Goal: Transaction & Acquisition: Purchase product/service

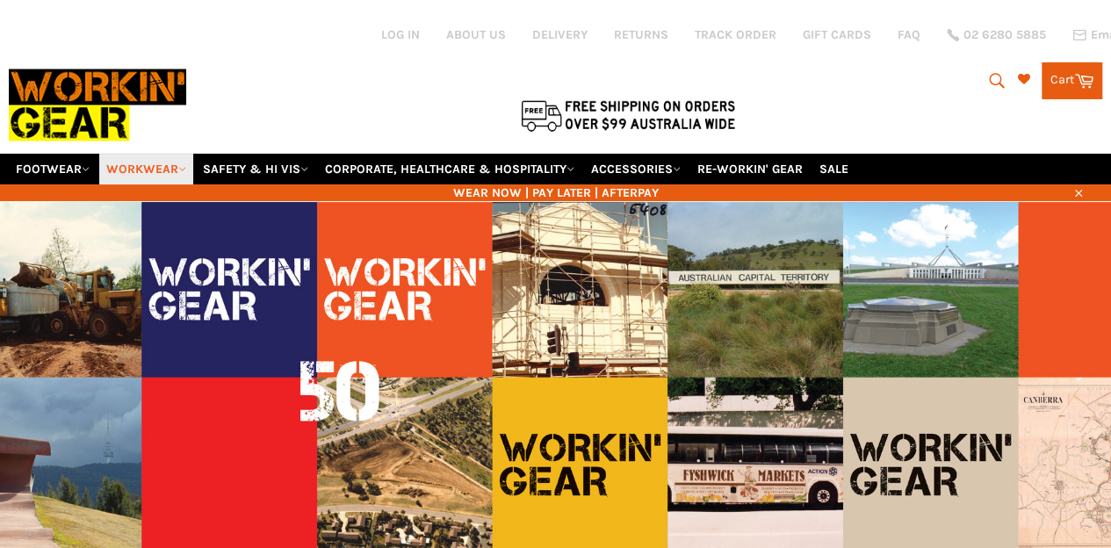
click at [139, 154] on link "WORKWEAR" at bounding box center [146, 169] width 94 height 31
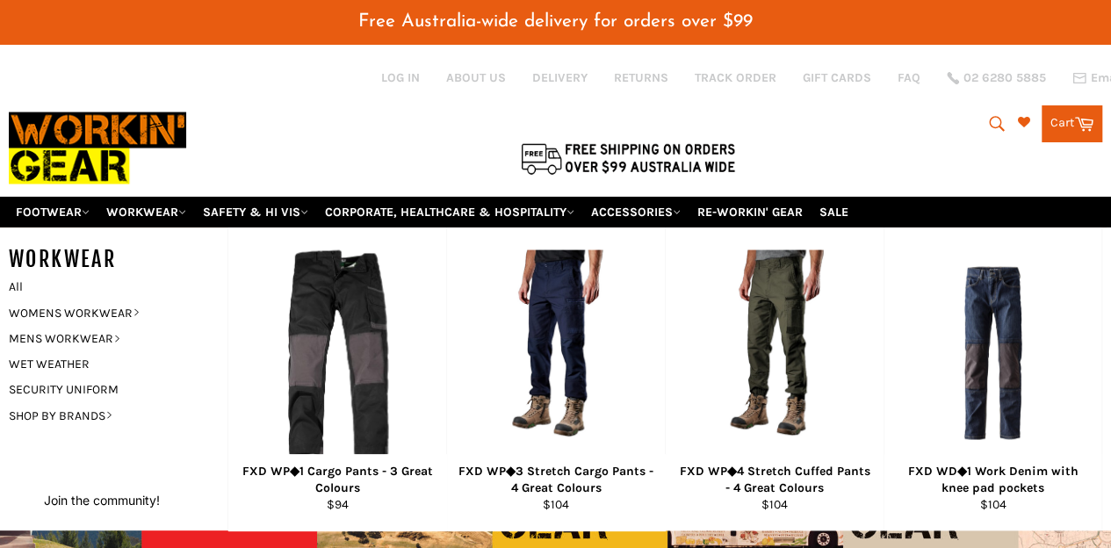
click at [139, 146] on div at bounding box center [360, 158] width 703 height 37
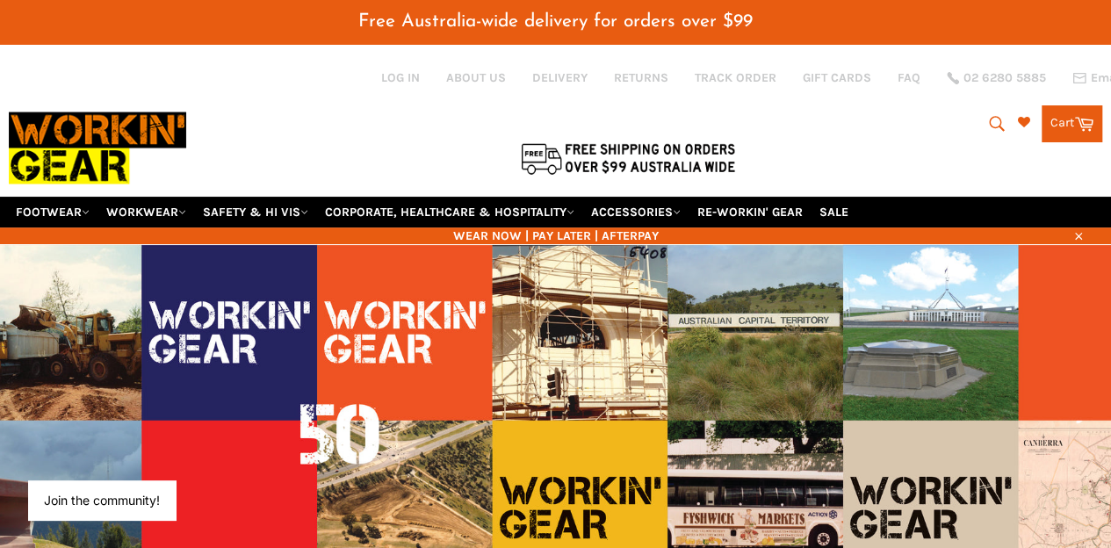
click at [988, 120] on icon "submit" at bounding box center [996, 123] width 19 height 19
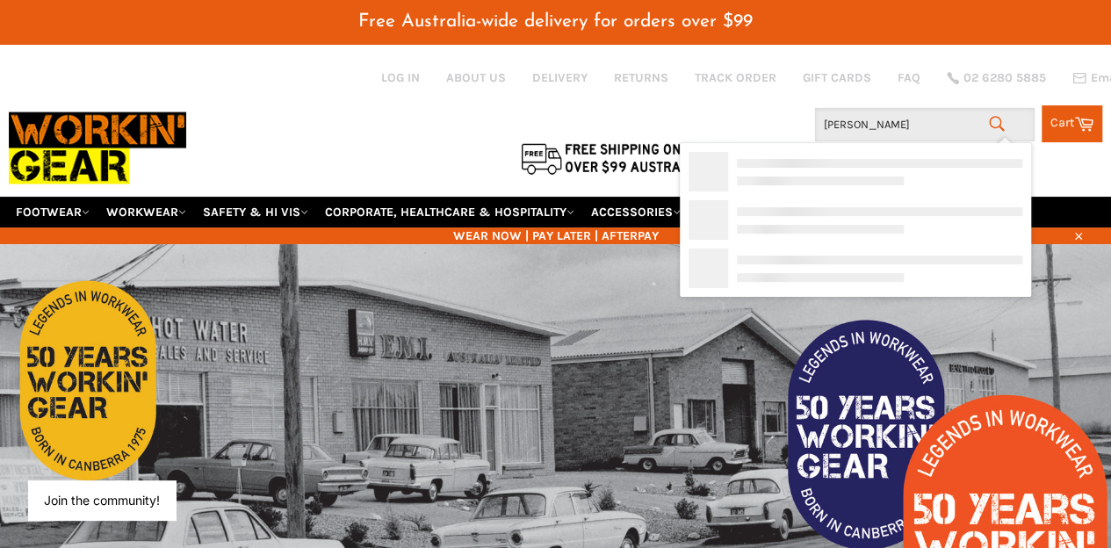
type input "carhartt"
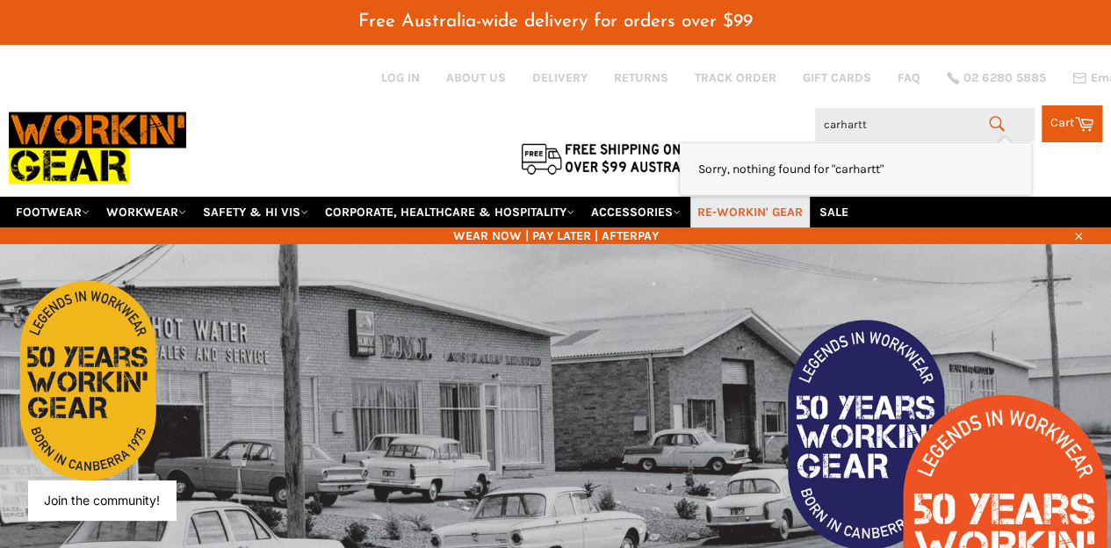
click at [798, 197] on link "RE-WORKIN' GEAR" at bounding box center [749, 212] width 119 height 31
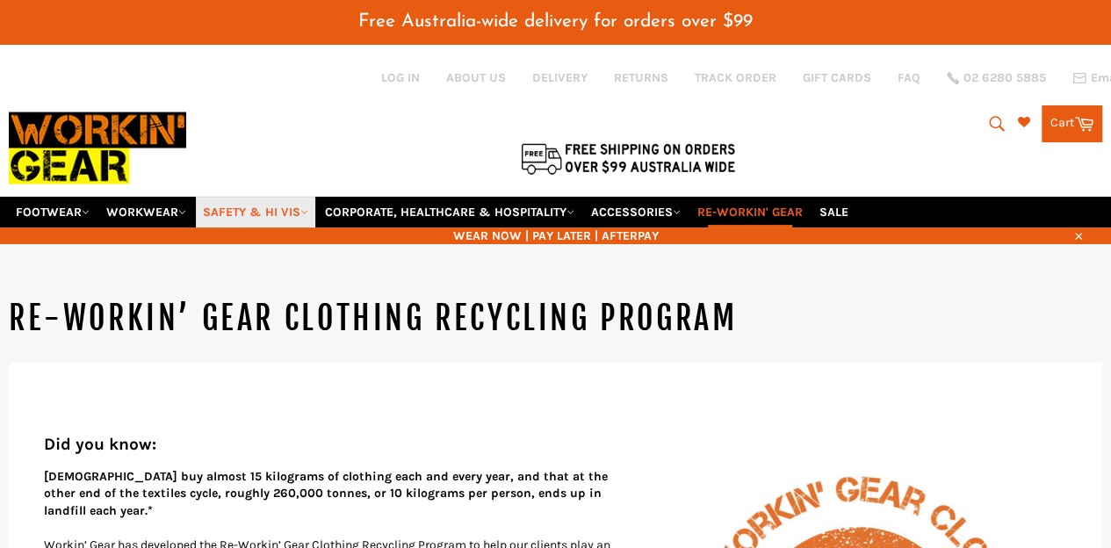
click at [273, 197] on link "SAFETY & HI VIS" at bounding box center [255, 212] width 119 height 31
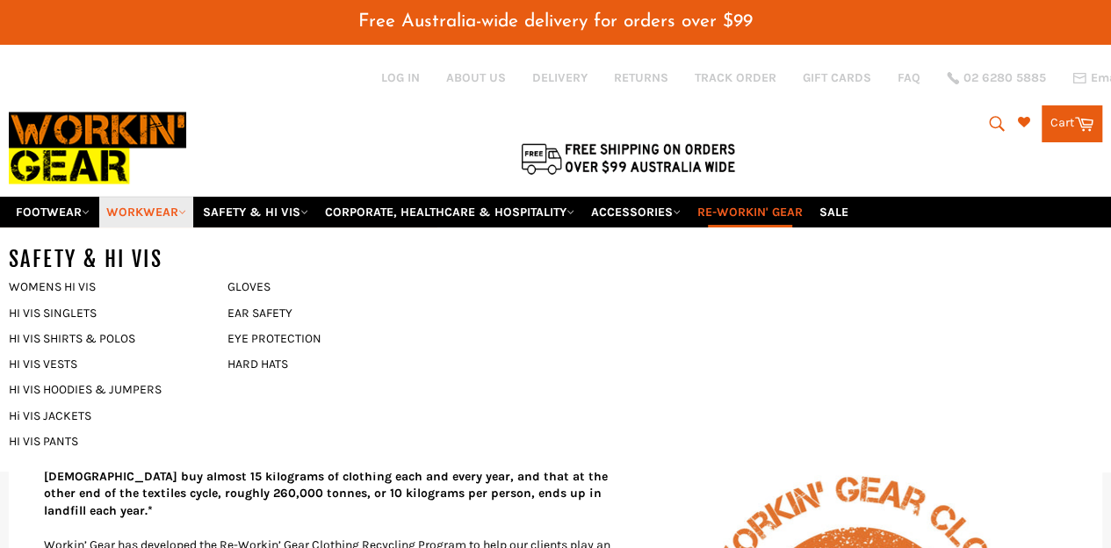
click at [141, 197] on link "WORKWEAR" at bounding box center [146, 212] width 94 height 31
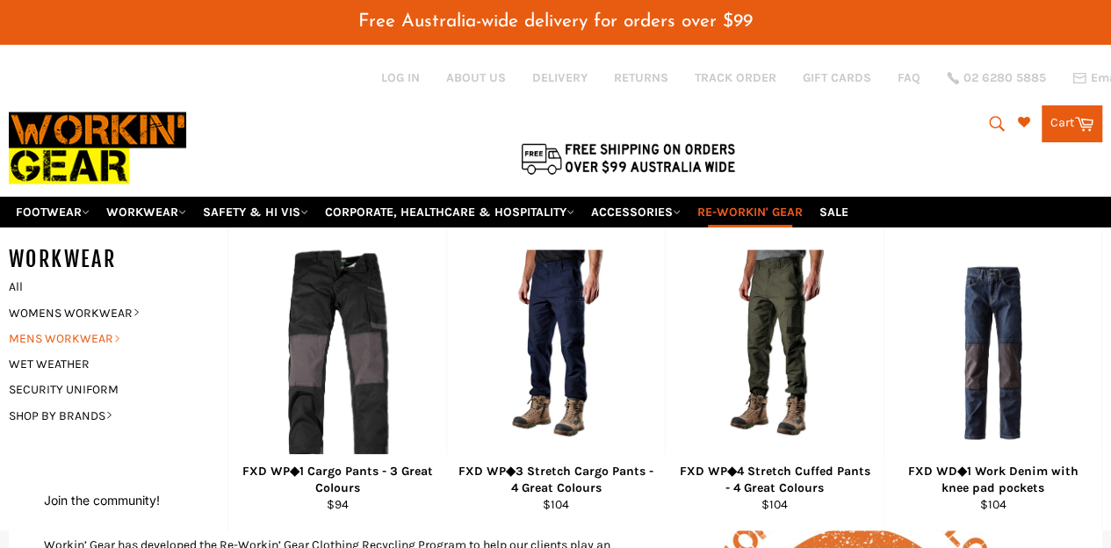
click at [90, 326] on link "MENS WORKWEAR" at bounding box center [105, 338] width 210 height 25
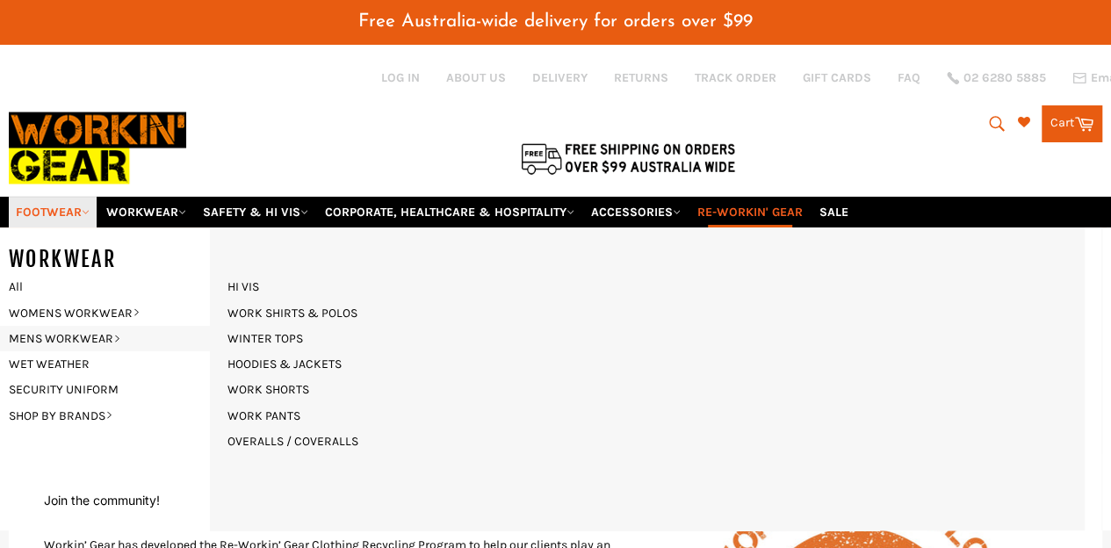
click at [61, 197] on link "FOOTWEAR" at bounding box center [53, 212] width 88 height 31
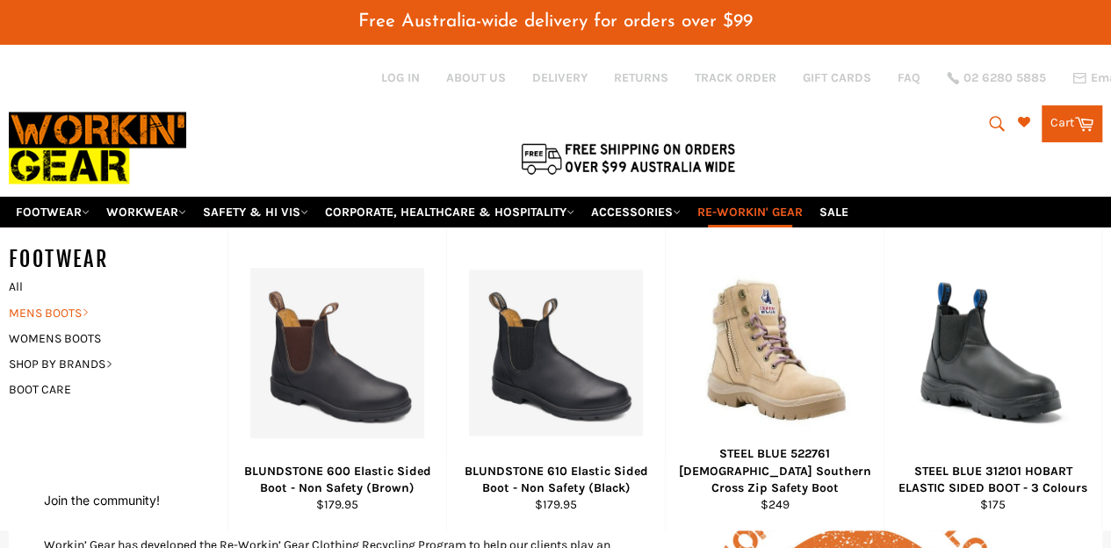
click at [61, 300] on link "MENS BOOTS" at bounding box center [105, 312] width 210 height 25
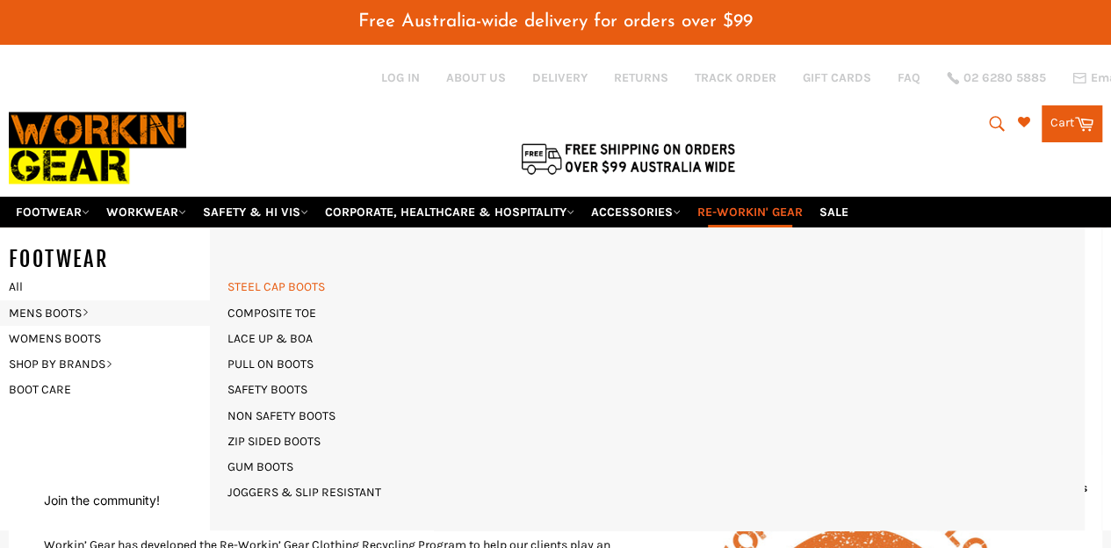
click at [285, 274] on link "STEEL CAP BOOTS" at bounding box center [276, 286] width 115 height 25
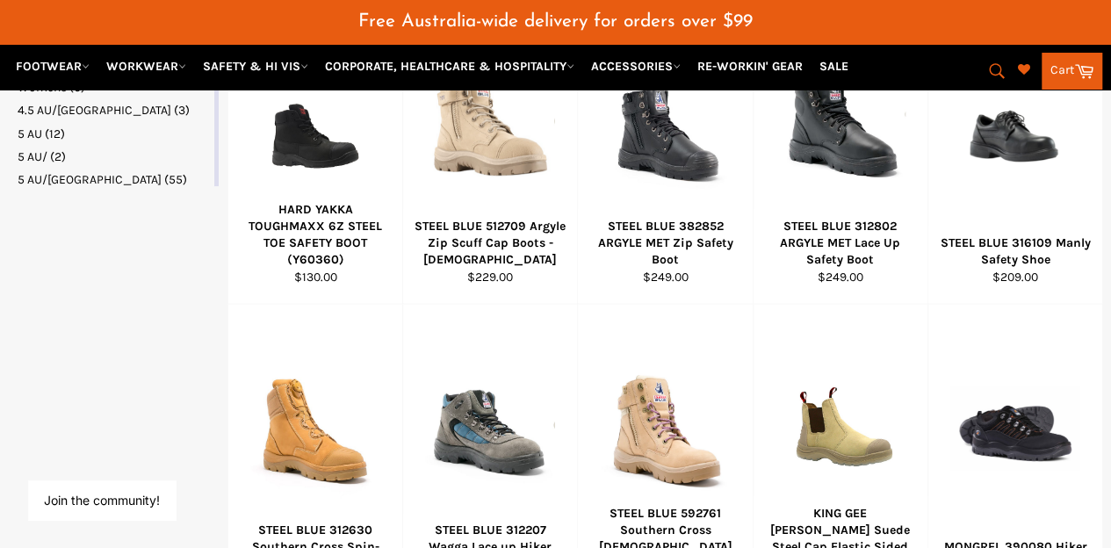
scroll to position [1157, 0]
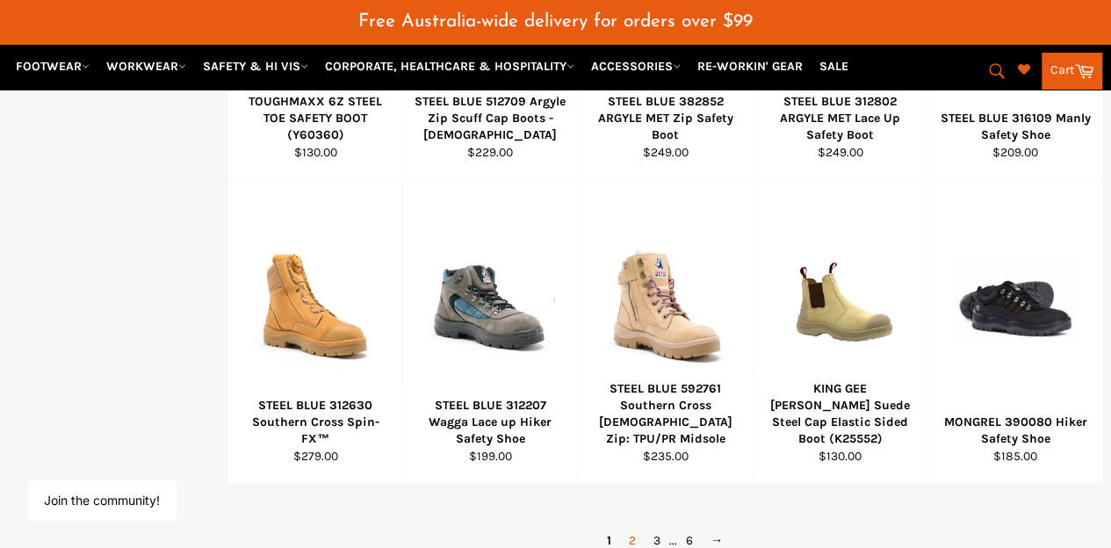
click at [632, 527] on link "2" at bounding box center [632, 539] width 25 height 25
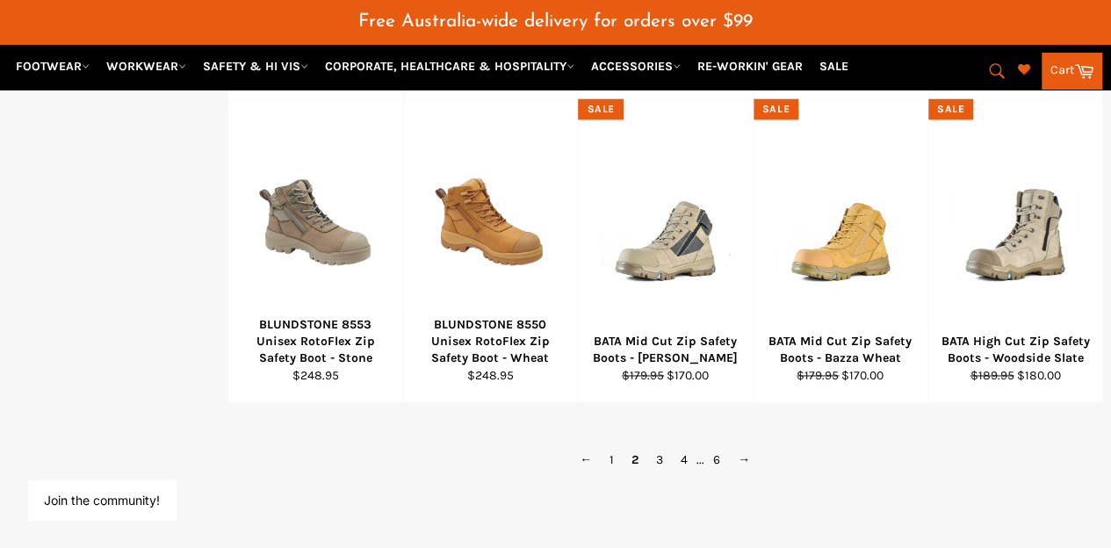
scroll to position [1239, 0]
click at [650, 445] on link "3" at bounding box center [659, 457] width 25 height 25
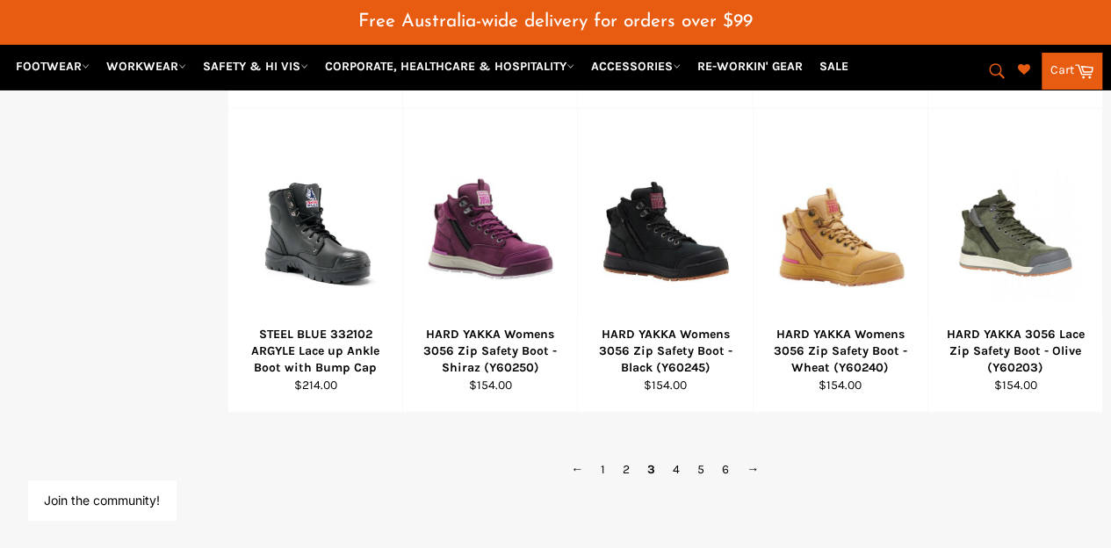
scroll to position [1239, 0]
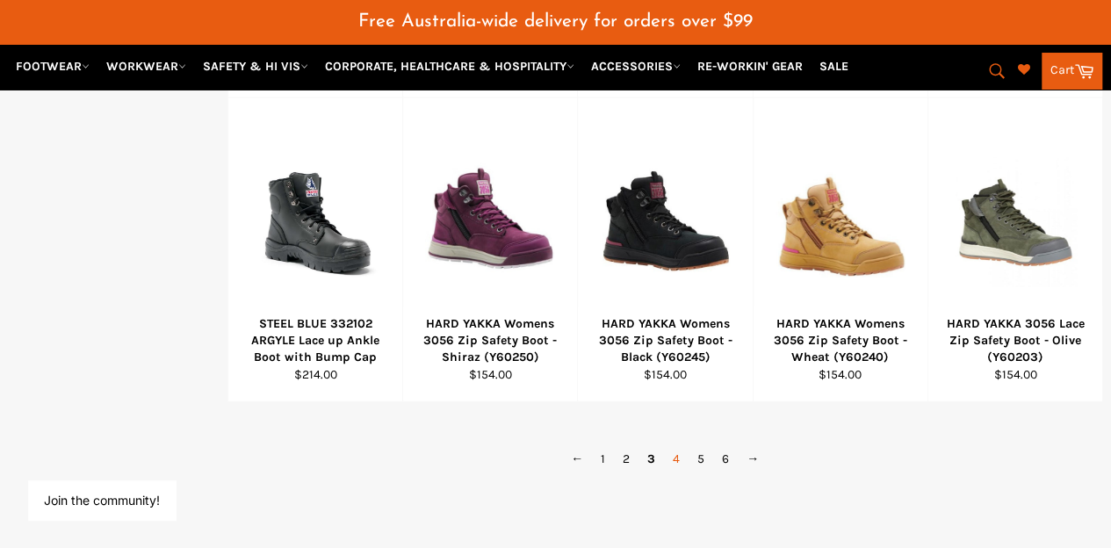
click at [679, 445] on link "4" at bounding box center [676, 457] width 25 height 25
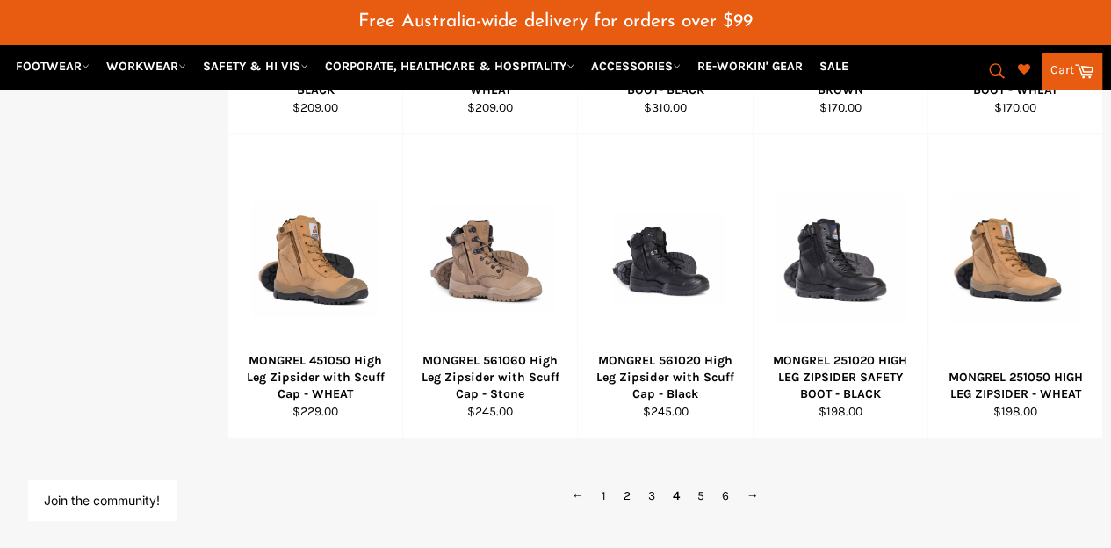
scroll to position [1326, 0]
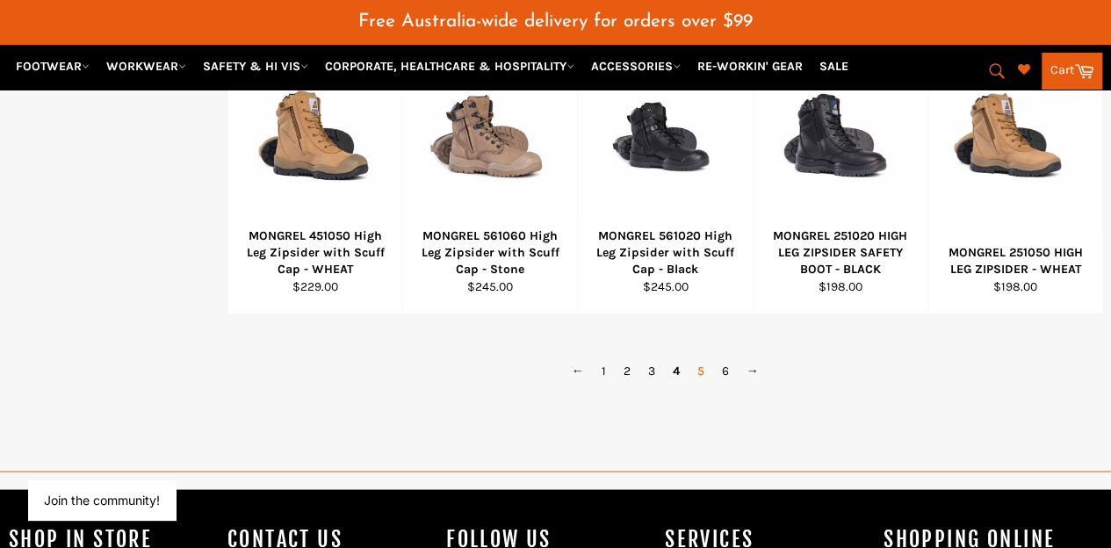
click at [703, 358] on link "5" at bounding box center [701, 370] width 25 height 25
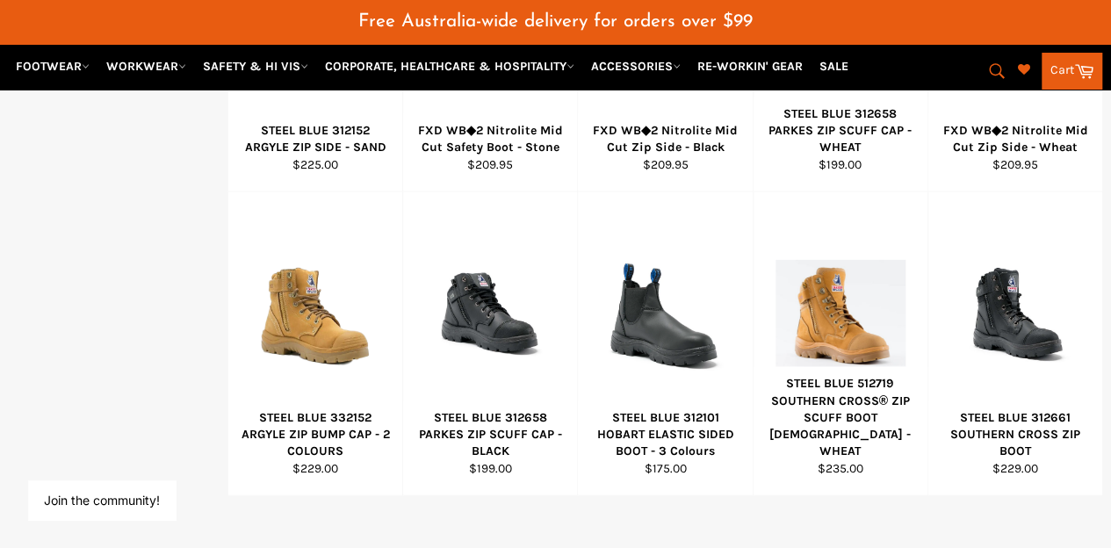
scroll to position [1151, 0]
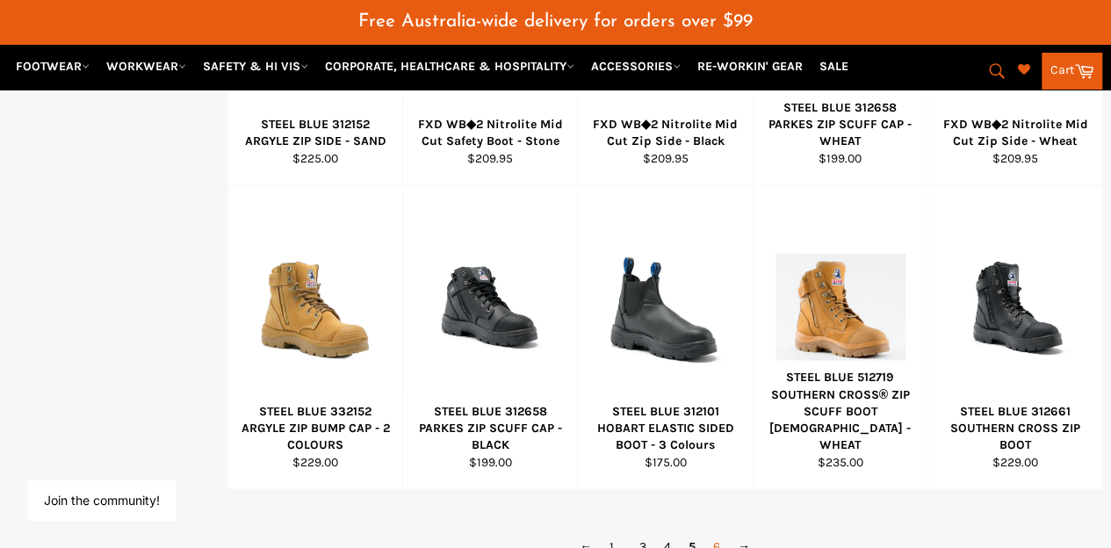
click at [719, 533] on link "6" at bounding box center [717, 545] width 25 height 25
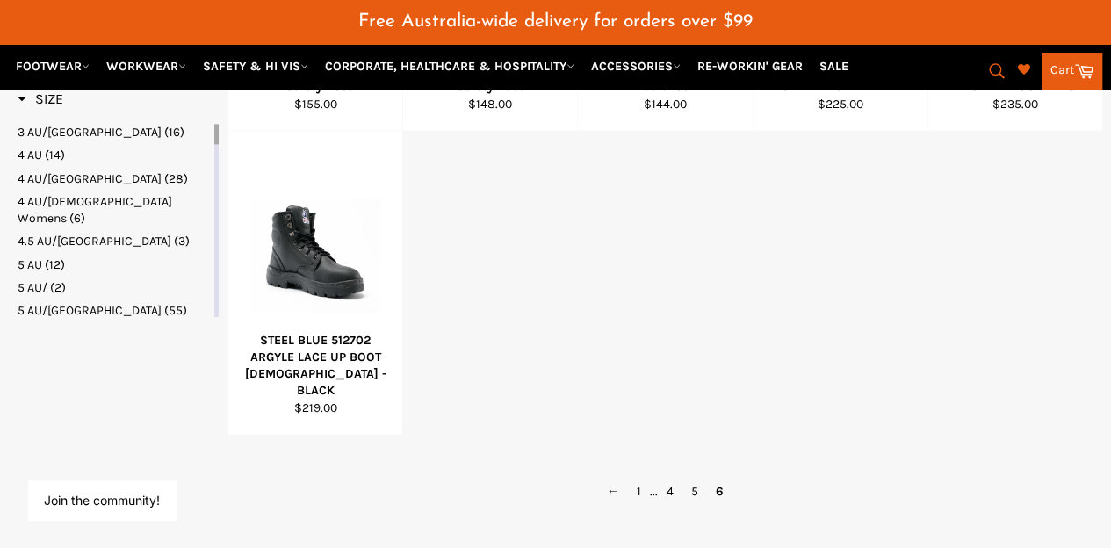
scroll to position [975, 0]
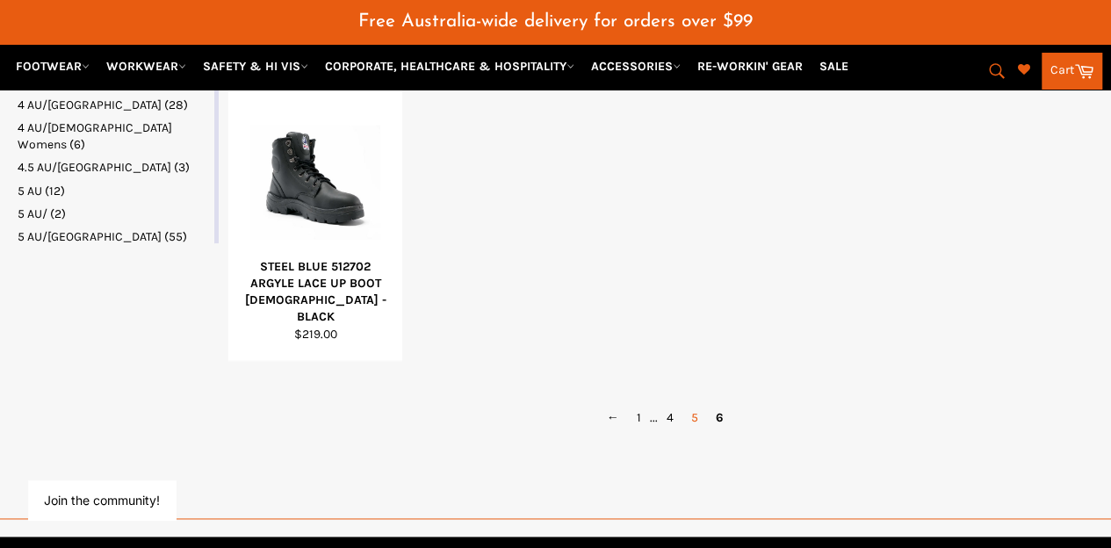
click at [693, 405] on link "5" at bounding box center [695, 417] width 25 height 25
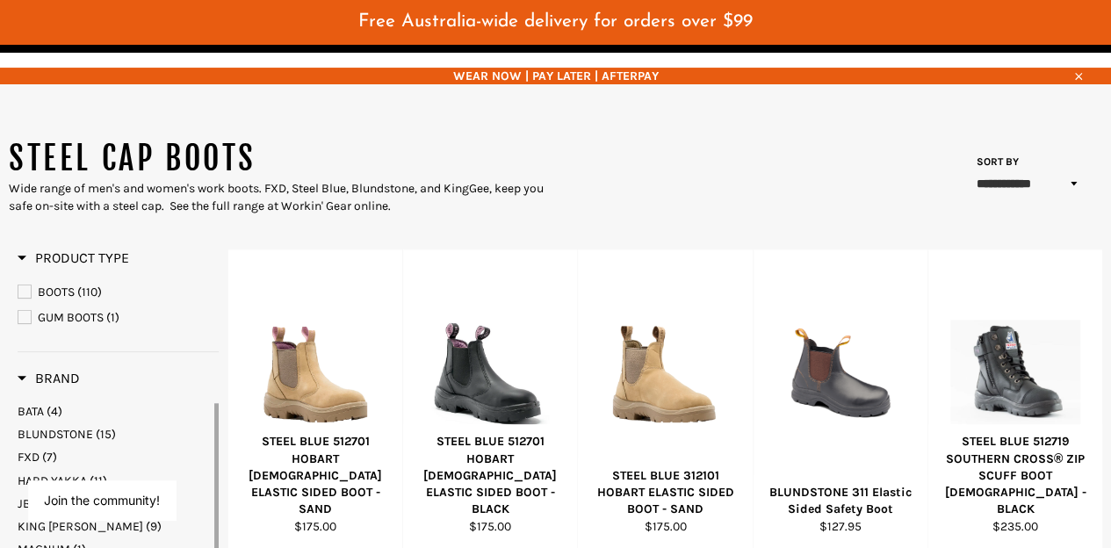
scroll to position [272, 0]
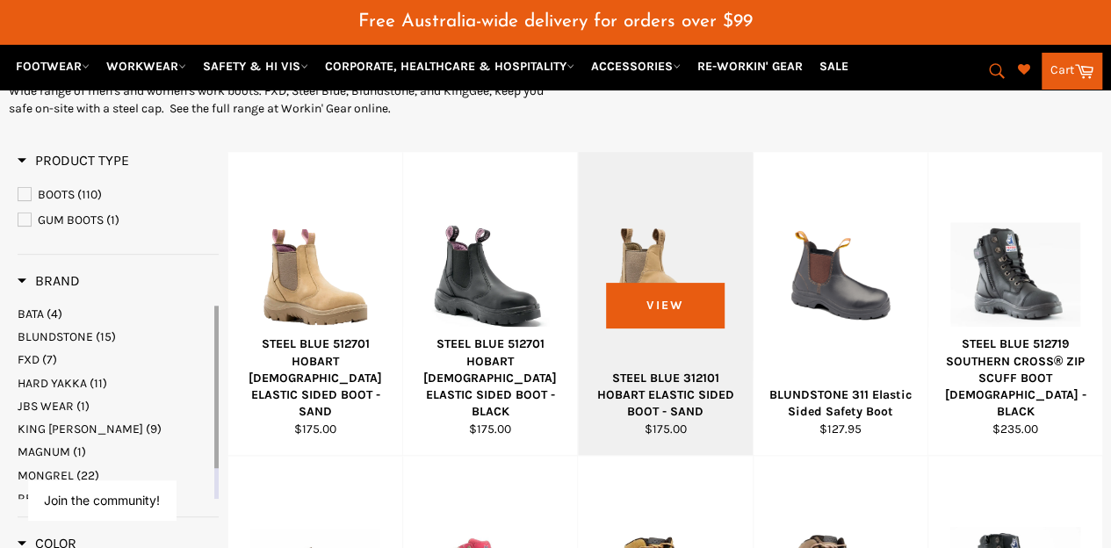
click at [634, 208] on div at bounding box center [665, 277] width 130 height 206
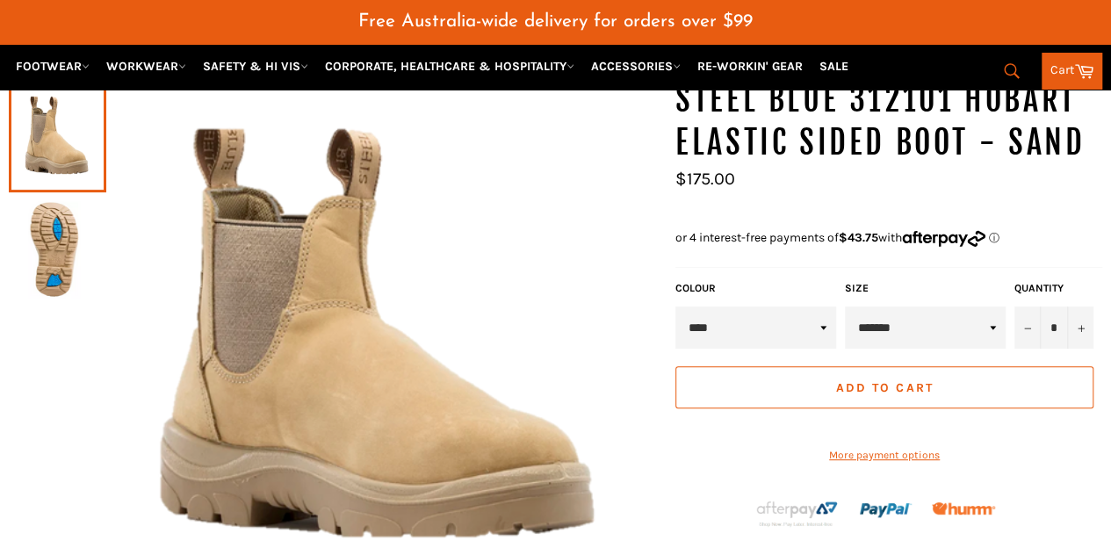
scroll to position [219, 0]
click at [911, 311] on select "**********" at bounding box center [925, 328] width 161 height 42
click at [845, 307] on select "**********" at bounding box center [925, 328] width 161 height 42
click at [890, 307] on select "**********" at bounding box center [925, 328] width 161 height 42
select select "*********"
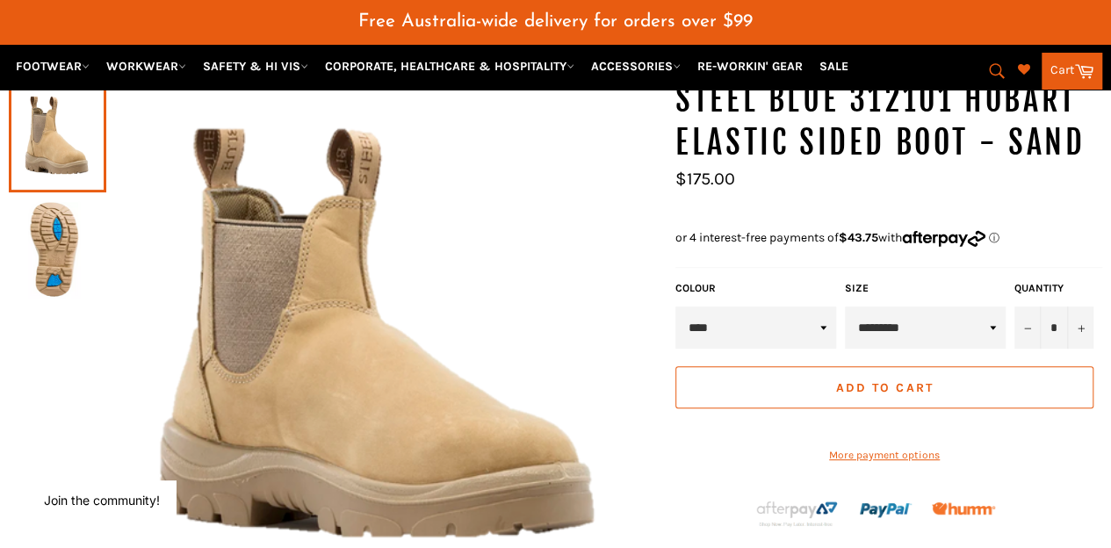
click at [845, 307] on select "**********" at bounding box center [925, 328] width 161 height 42
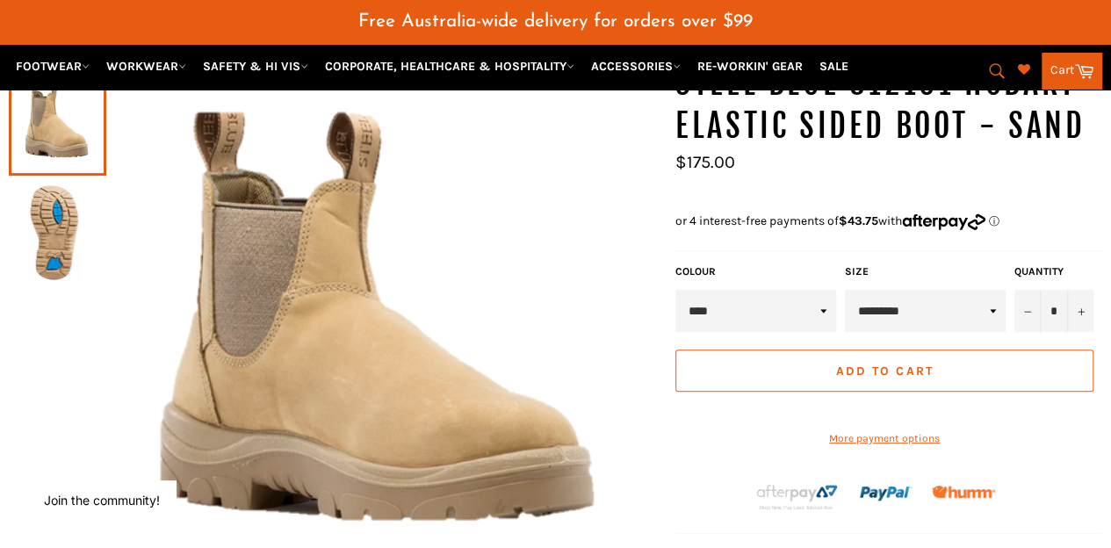
scroll to position [264, 0]
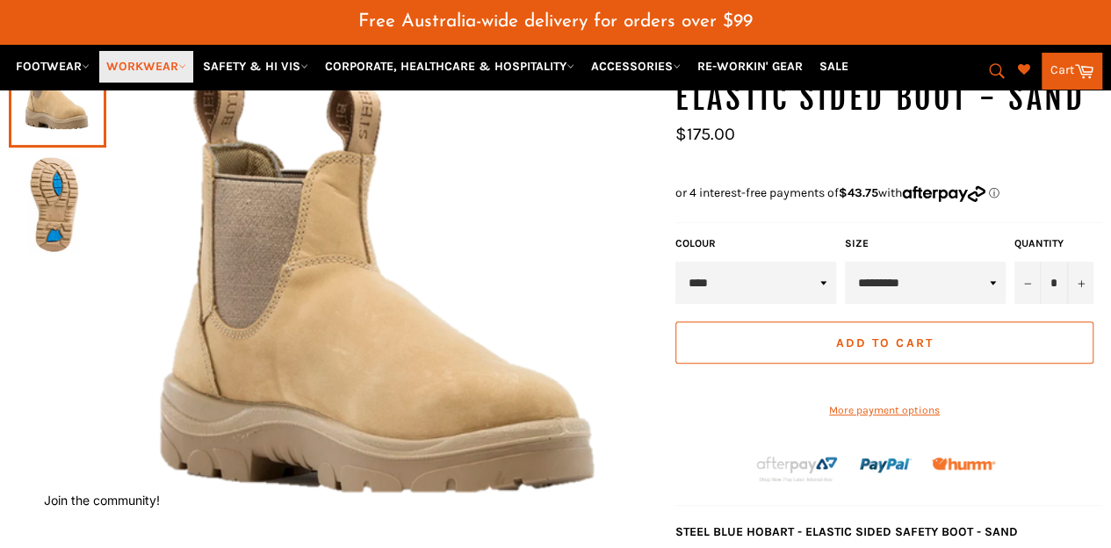
click at [148, 75] on link "WORKWEAR" at bounding box center [146, 66] width 94 height 31
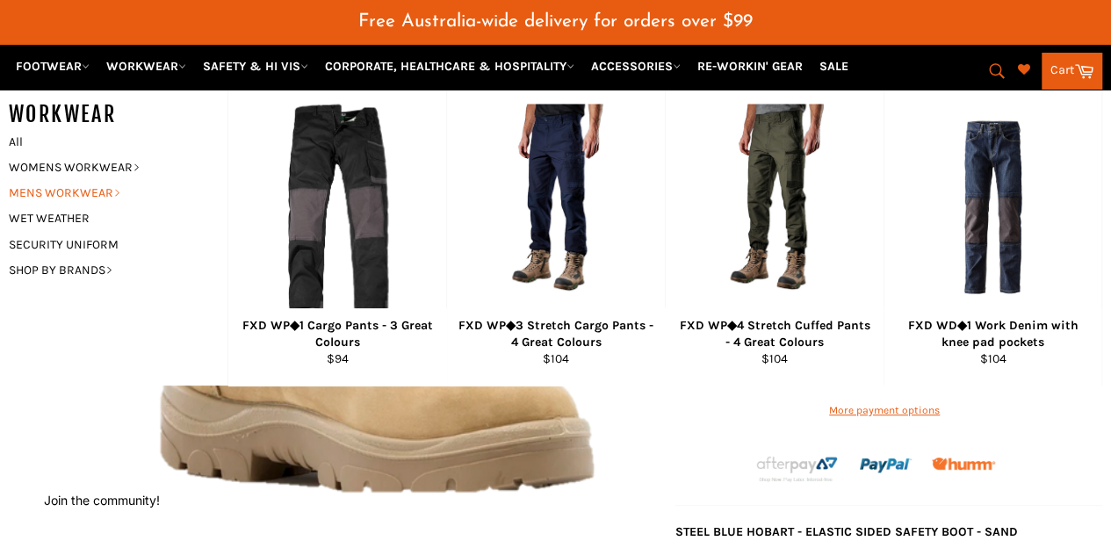
click at [67, 189] on link "MENS WORKWEAR" at bounding box center [105, 192] width 210 height 25
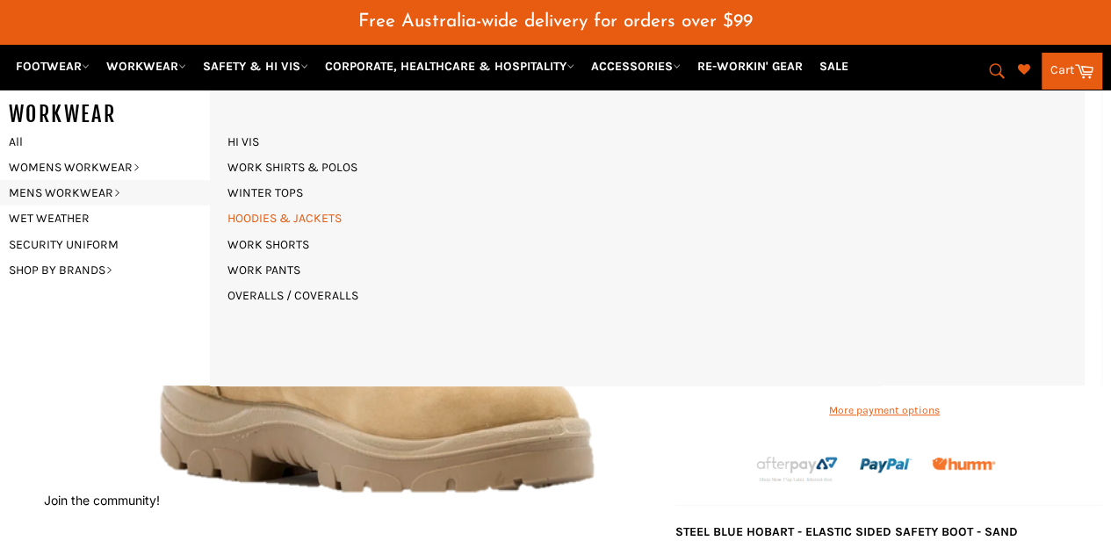
click at [256, 220] on link "HOODIES & JACKETS" at bounding box center [285, 218] width 132 height 25
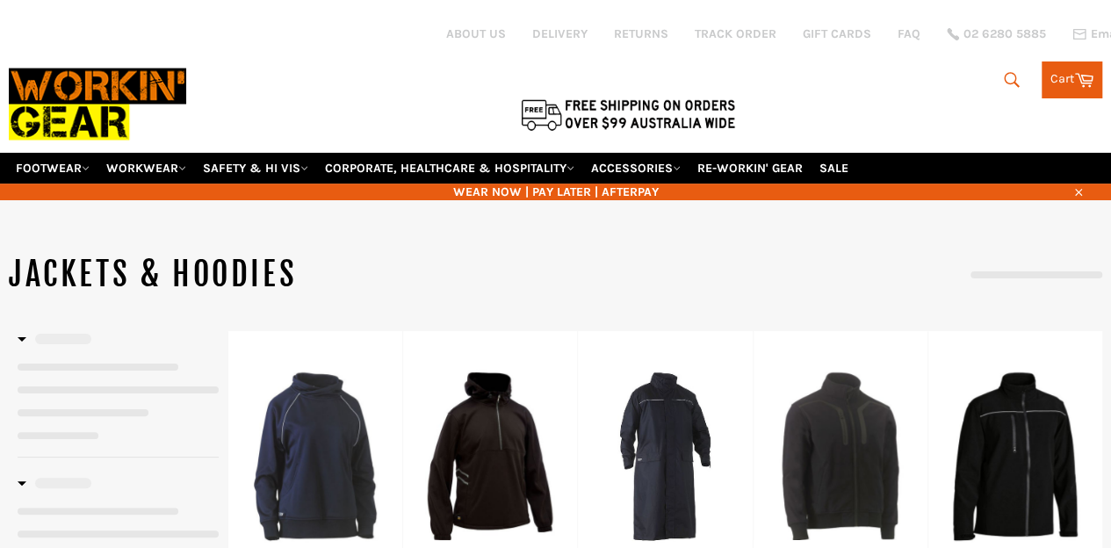
select select "**********"
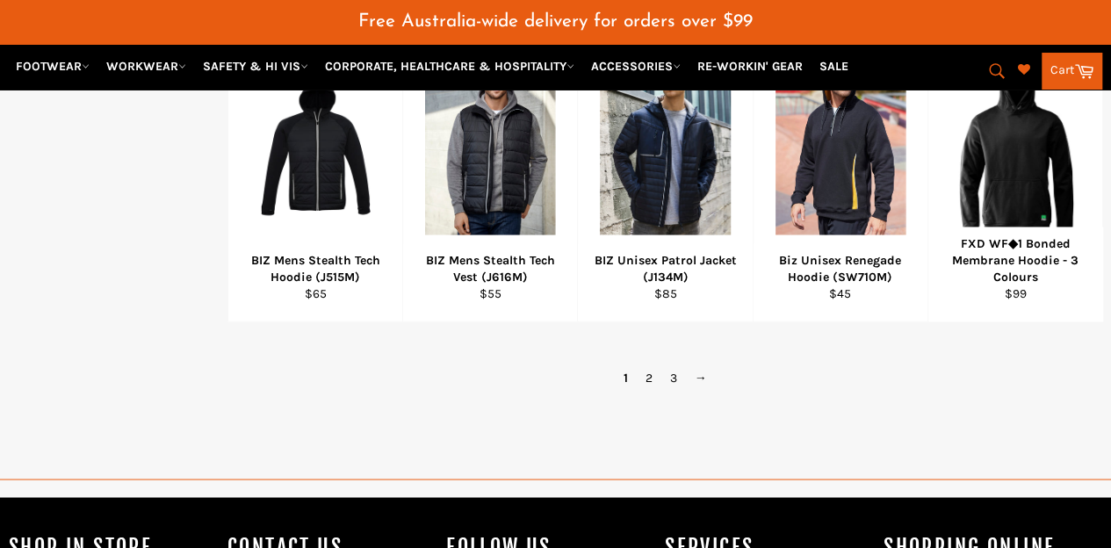
scroll to position [1273, 0]
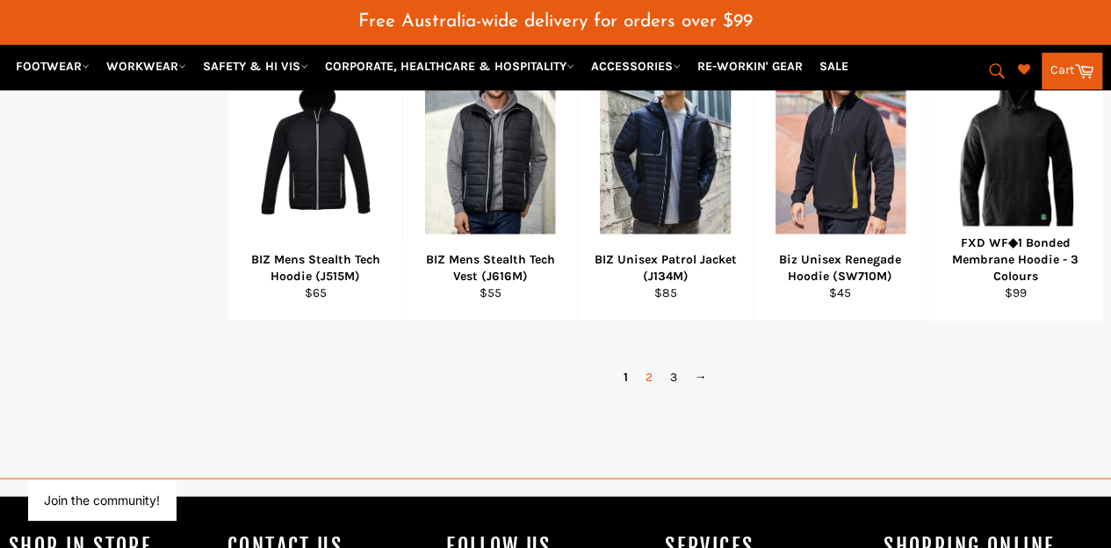
click at [647, 365] on link "2" at bounding box center [649, 377] width 25 height 25
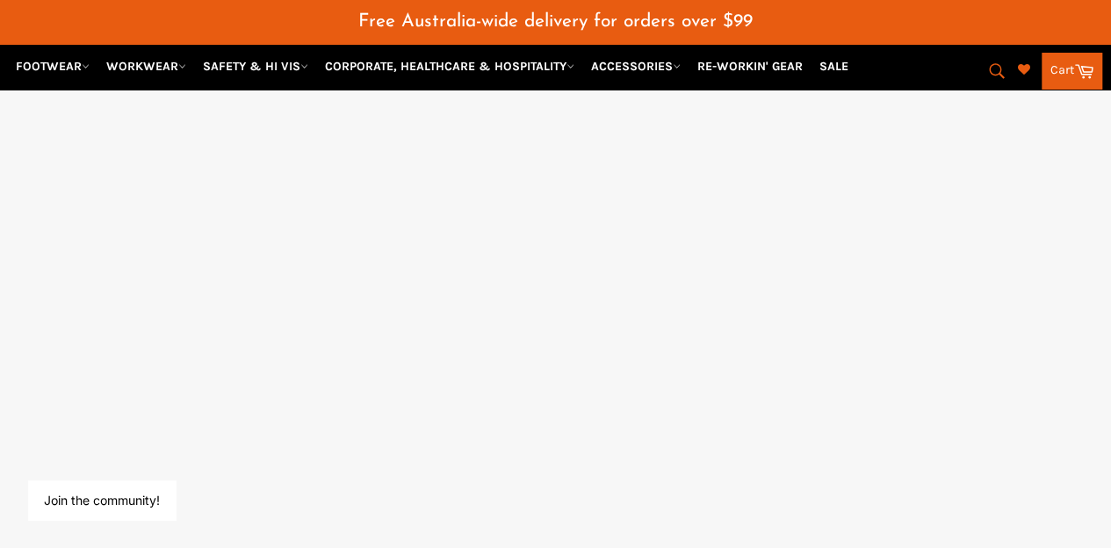
select select "**********"
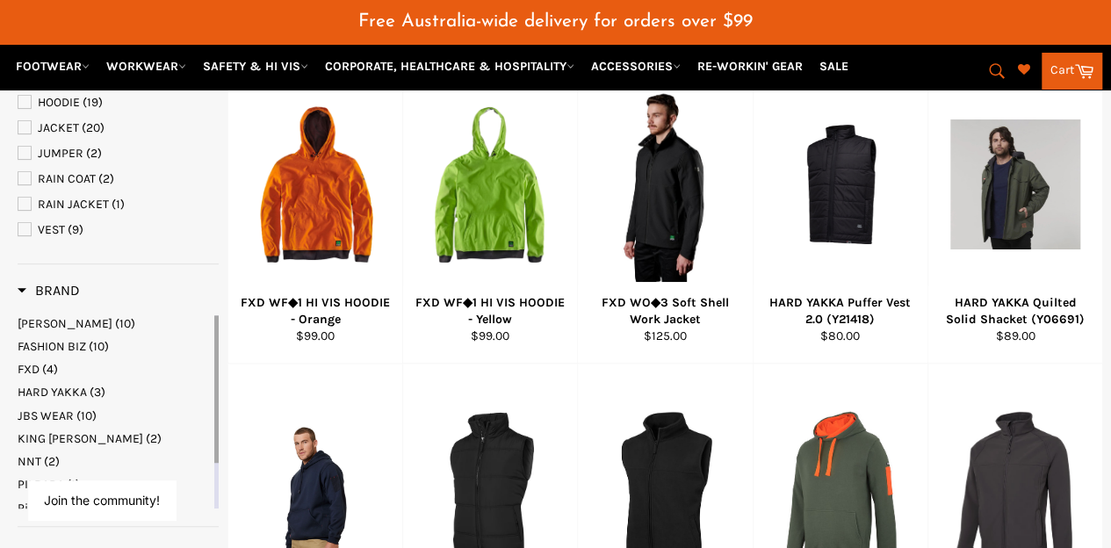
scroll to position [314, 0]
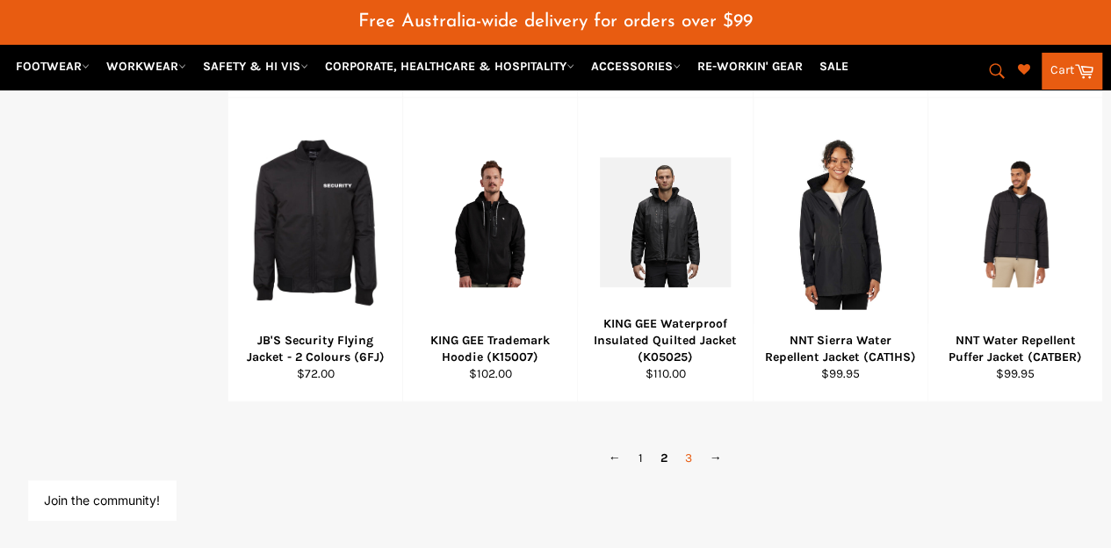
click at [685, 445] on link "3" at bounding box center [688, 457] width 25 height 25
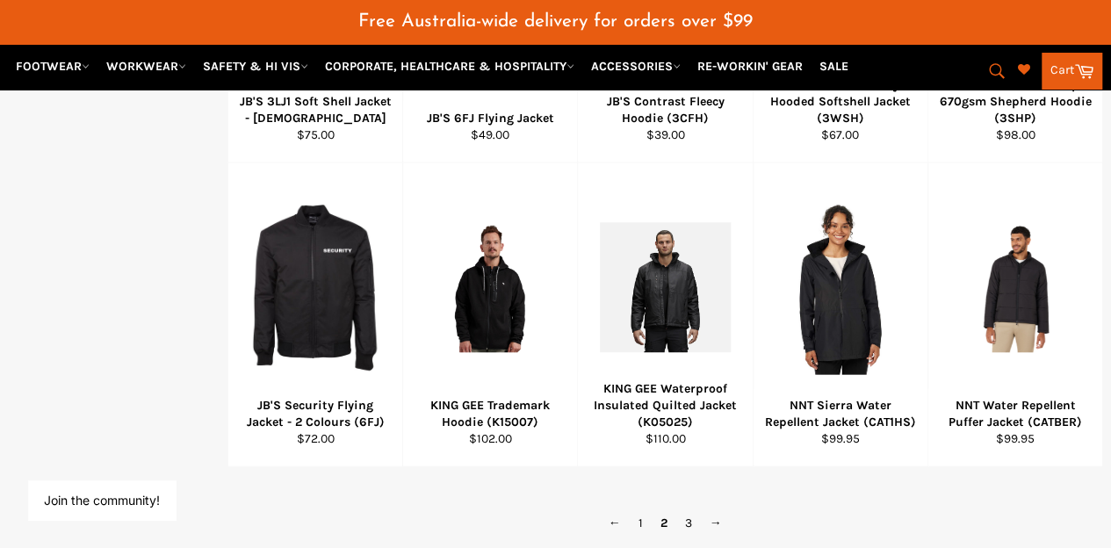
select select "**********"
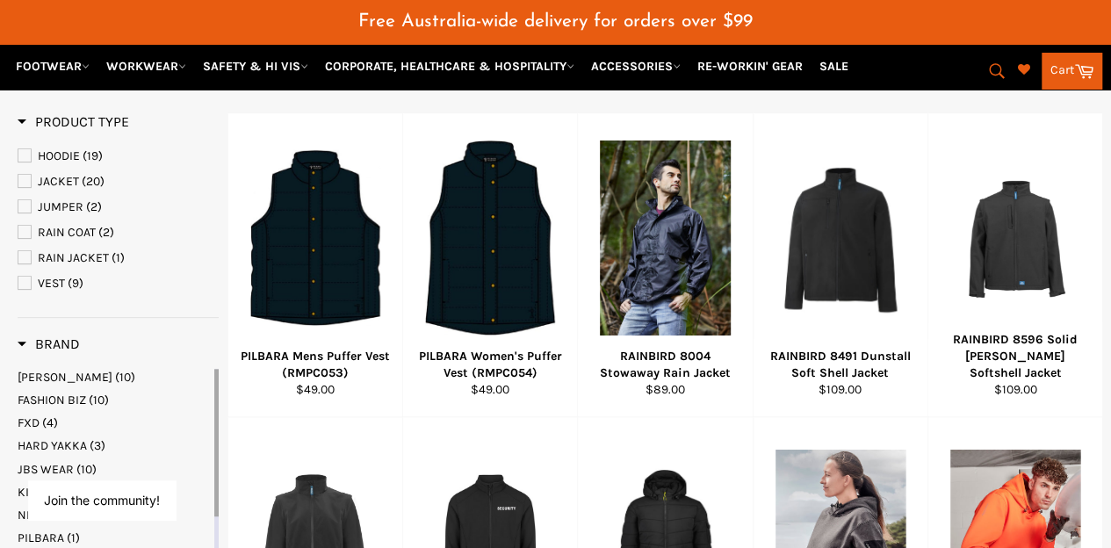
scroll to position [138, 0]
